Goal: Task Accomplishment & Management: Manage account settings

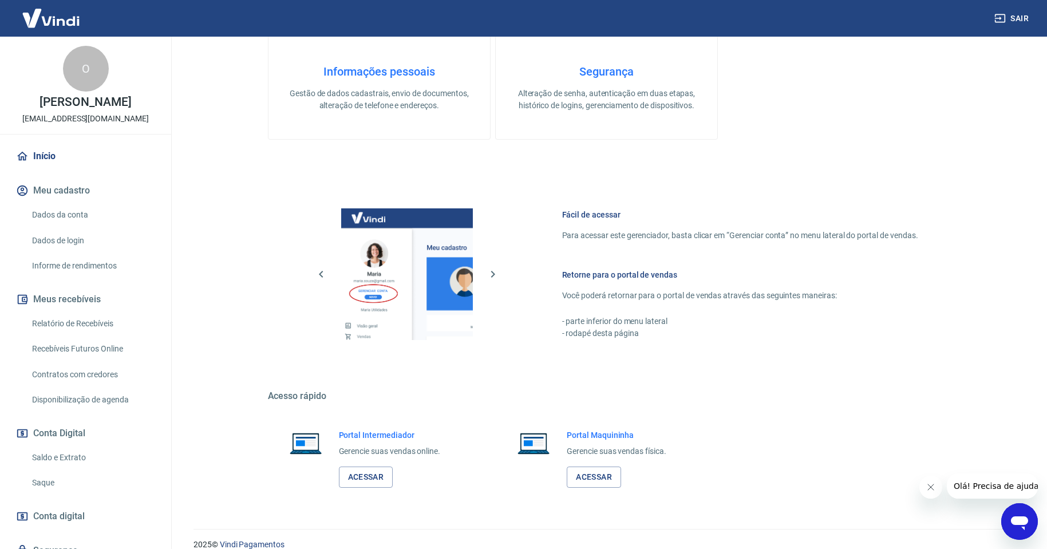
scroll to position [433, 0]
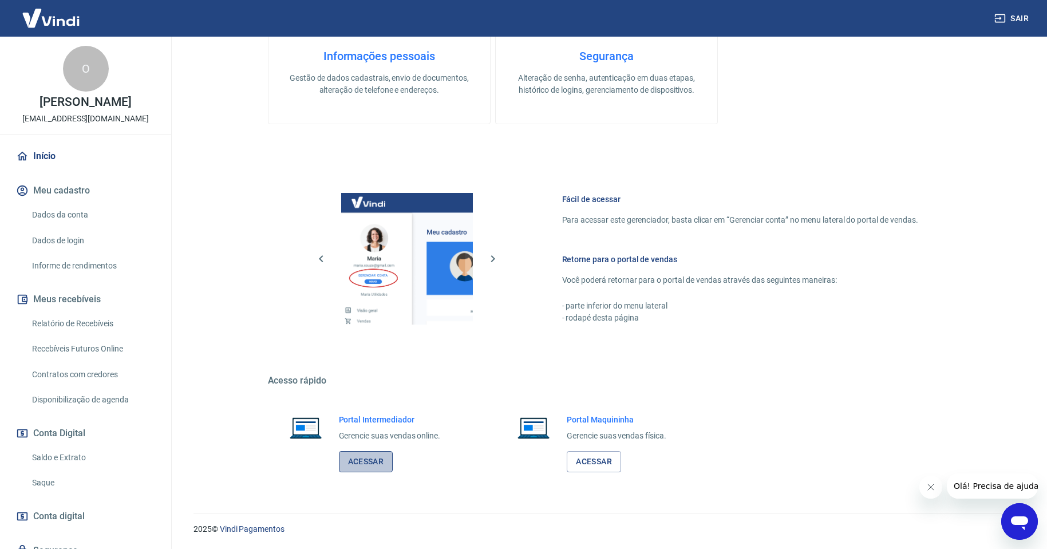
click at [359, 456] on link "Acessar" at bounding box center [366, 461] width 54 height 21
